Goal: Task Accomplishment & Management: Manage account settings

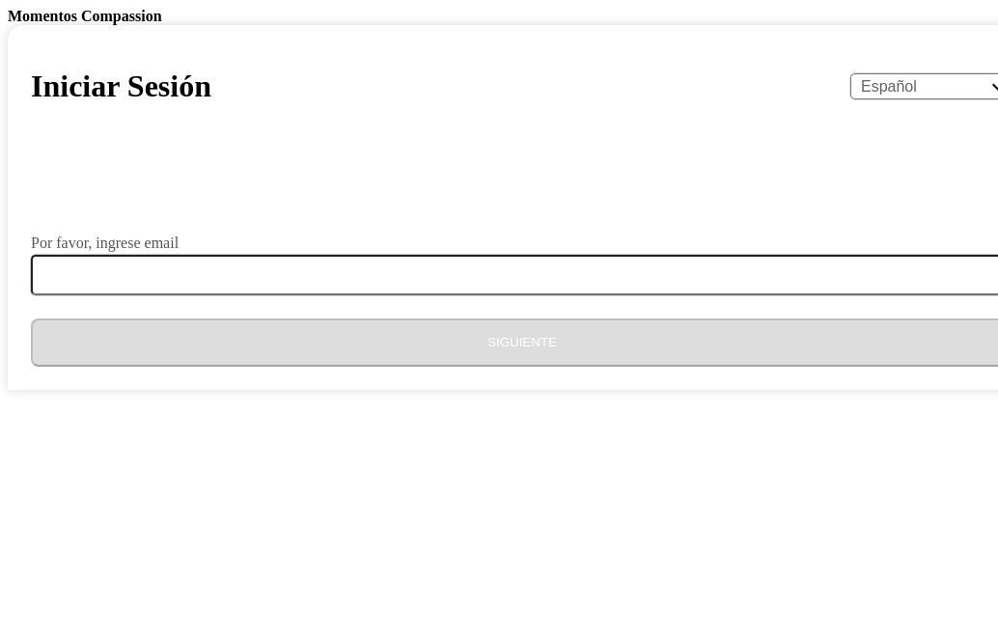
select select "es"
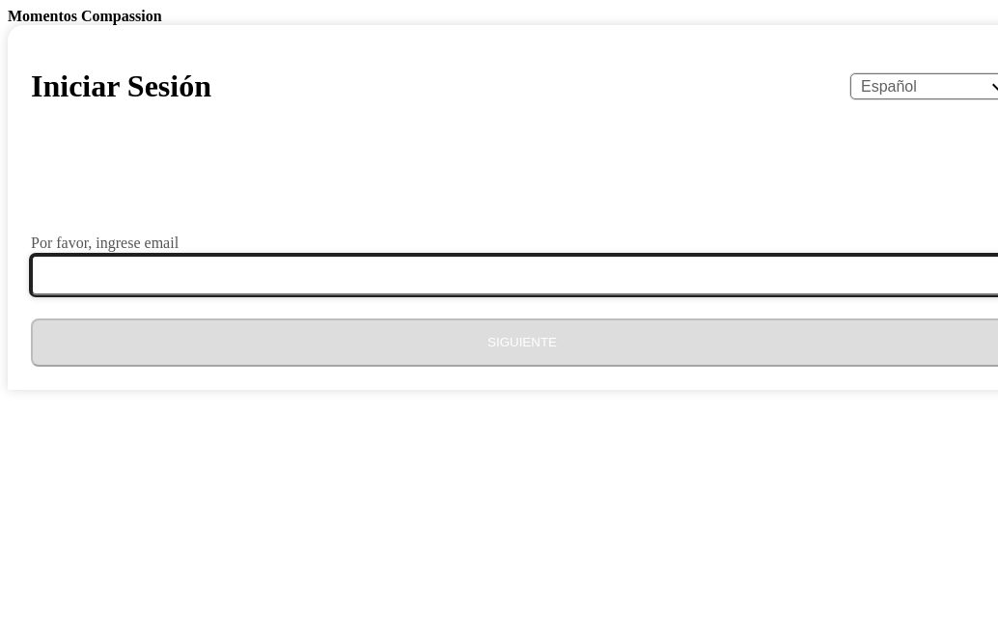
click at [361, 295] on input "Por favor, ingrese email" at bounding box center [534, 275] width 1006 height 41
type input "[EMAIL_ADDRESS][DOMAIN_NAME]"
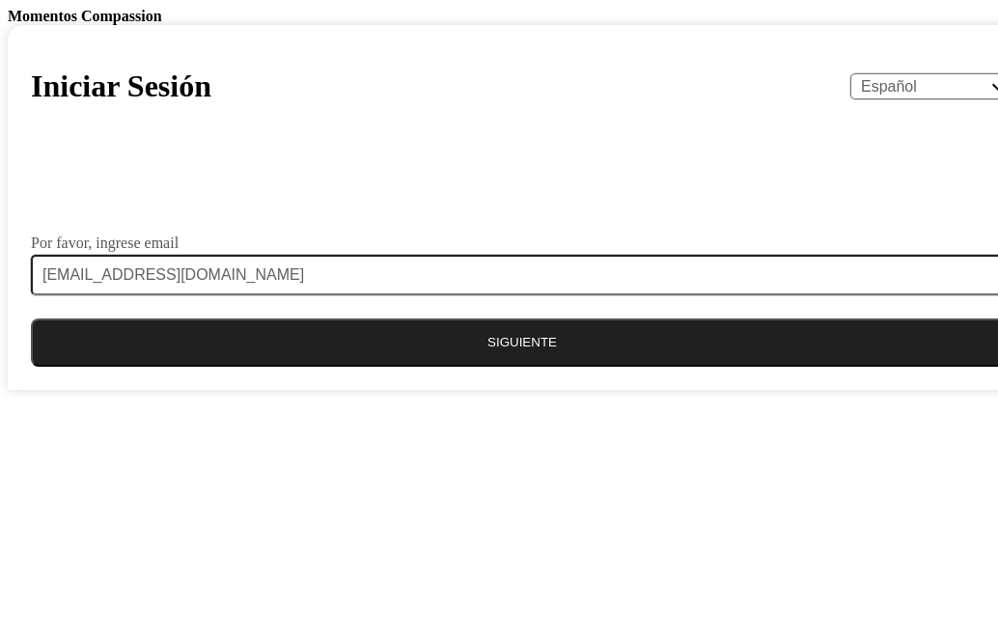
click at [543, 367] on button "Siguiente" at bounding box center [522, 343] width 983 height 48
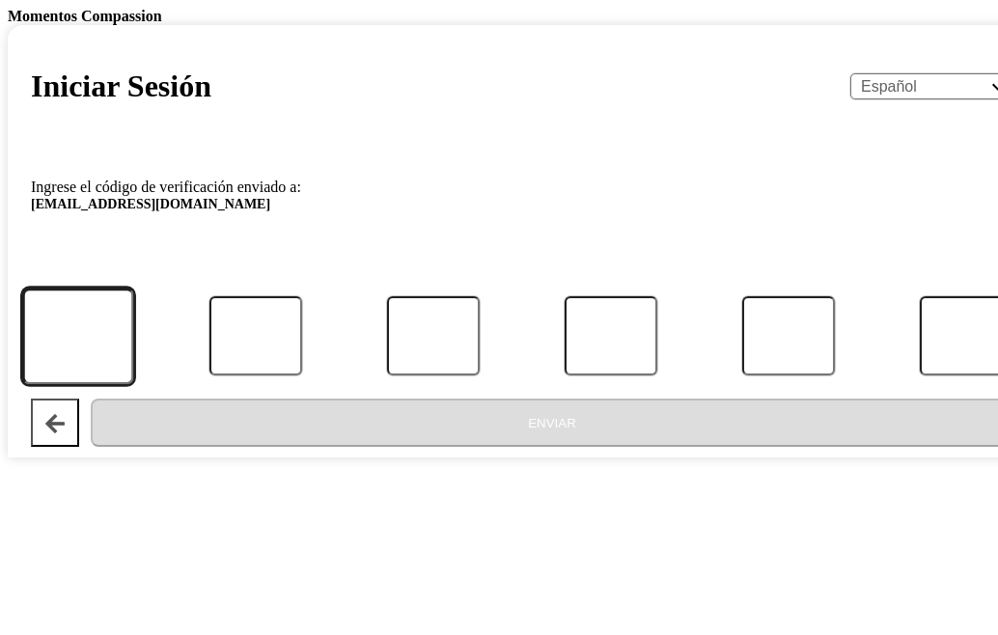
click at [134, 384] on input "Código" at bounding box center [78, 337] width 112 height 96
paste input "466714"
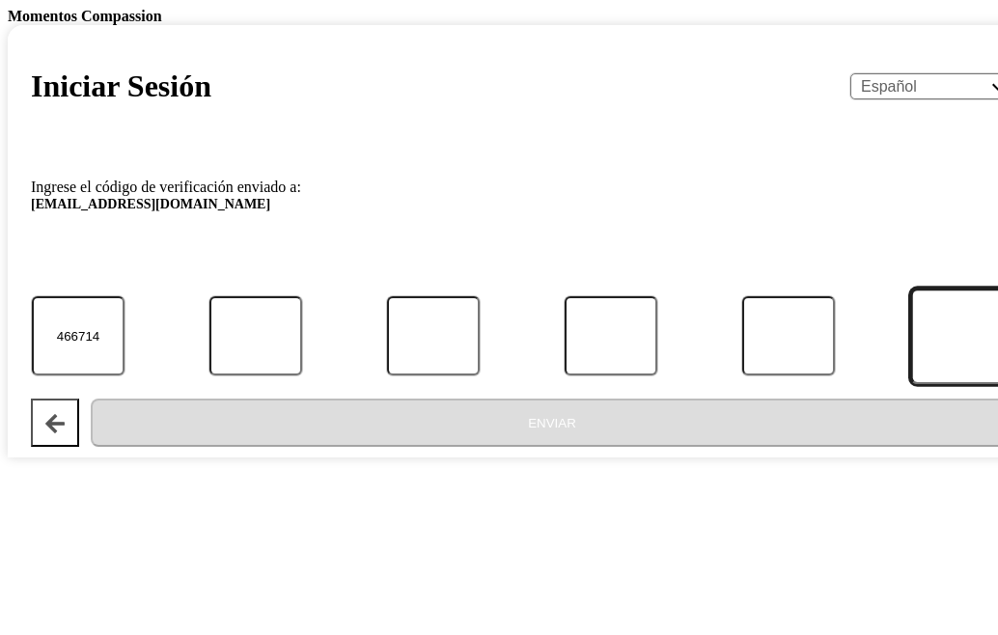
type input "4"
type input "6"
type input "7"
type input "1"
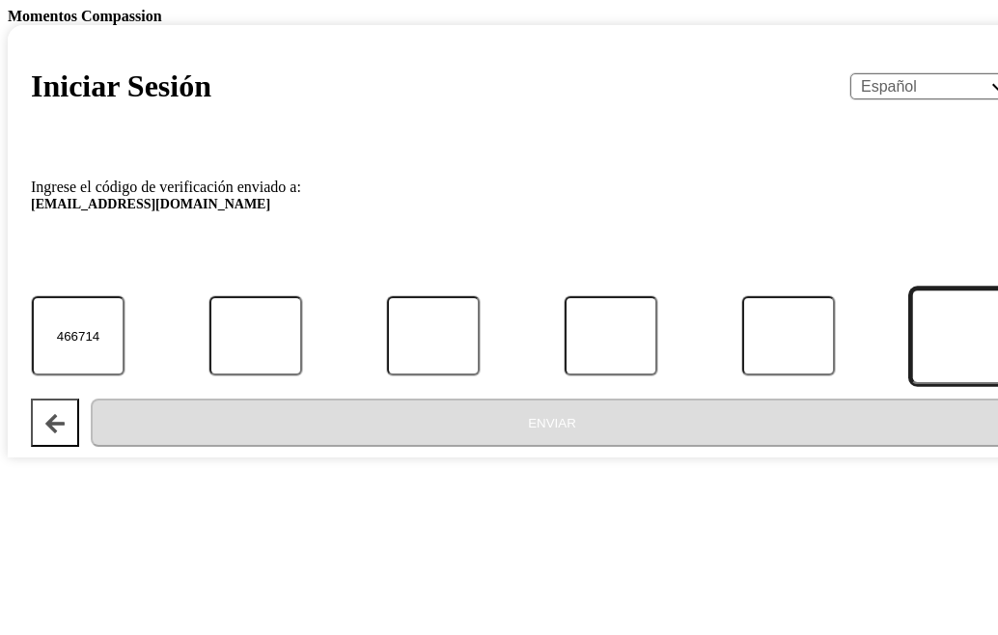
type input "4"
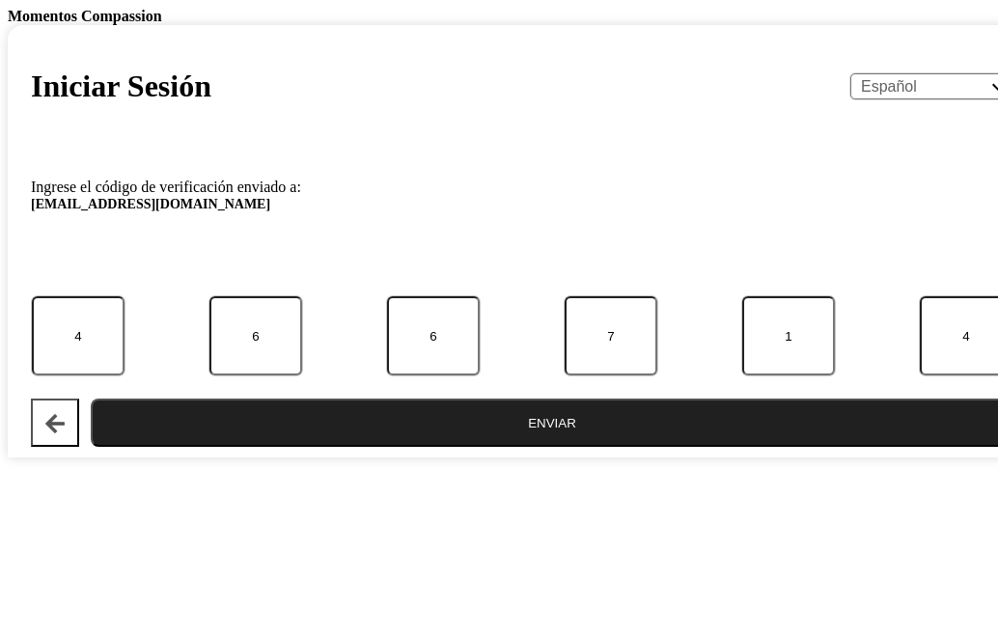
click at [561, 447] on button "Enviar" at bounding box center [552, 423] width 923 height 48
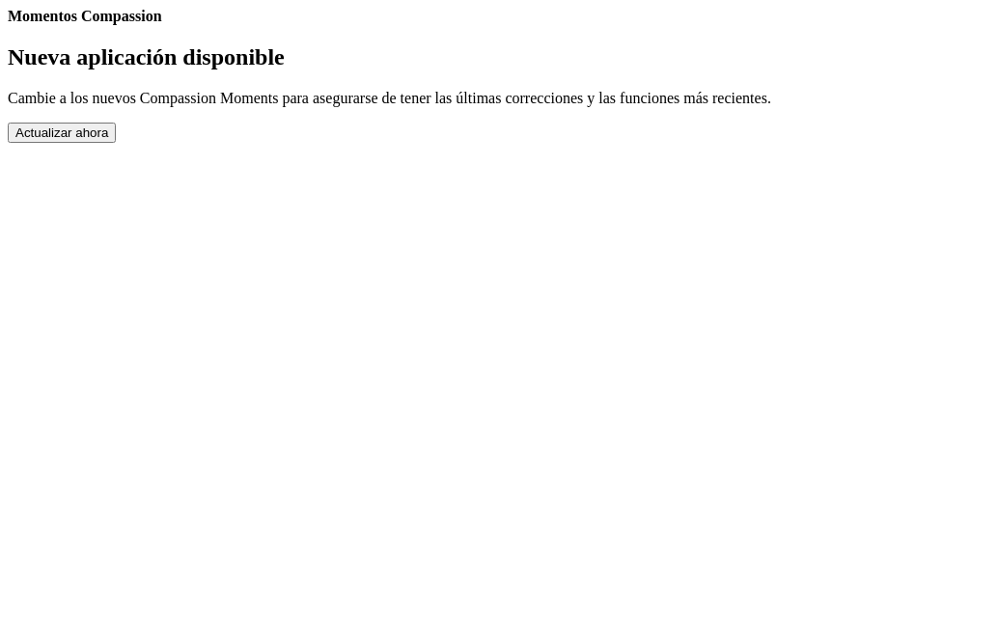
click at [116, 143] on button "Actualizar ahora" at bounding box center [62, 133] width 108 height 20
